Goal: Find contact information: Find contact information

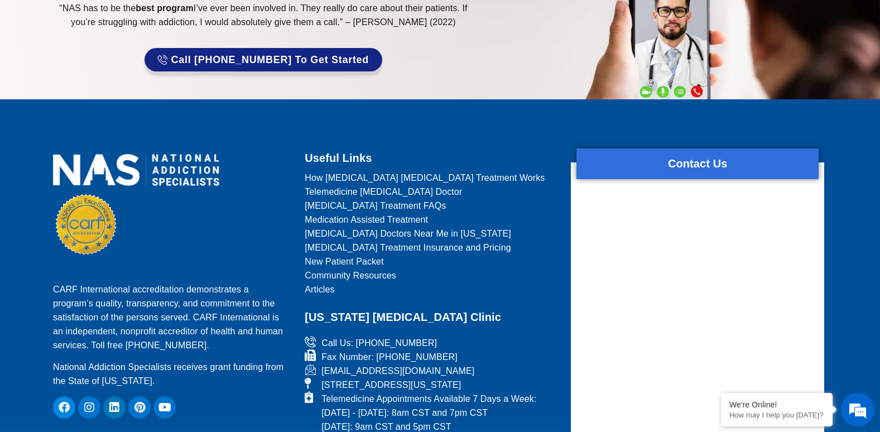
drag, startPoint x: 320, startPoint y: 280, endPoint x: 542, endPoint y: 285, distance: 222.1
click at [542, 378] on li "[STREET_ADDRESS][US_STATE]" at bounding box center [431, 385] width 252 height 14
copy span "[STREET_ADDRESS][US_STATE]"
click at [836, 99] on footer "CARF International accreditation demonstrates a program’s quality, transparency…" at bounding box center [440, 414] width 880 height 630
